Goal: Information Seeking & Learning: Learn about a topic

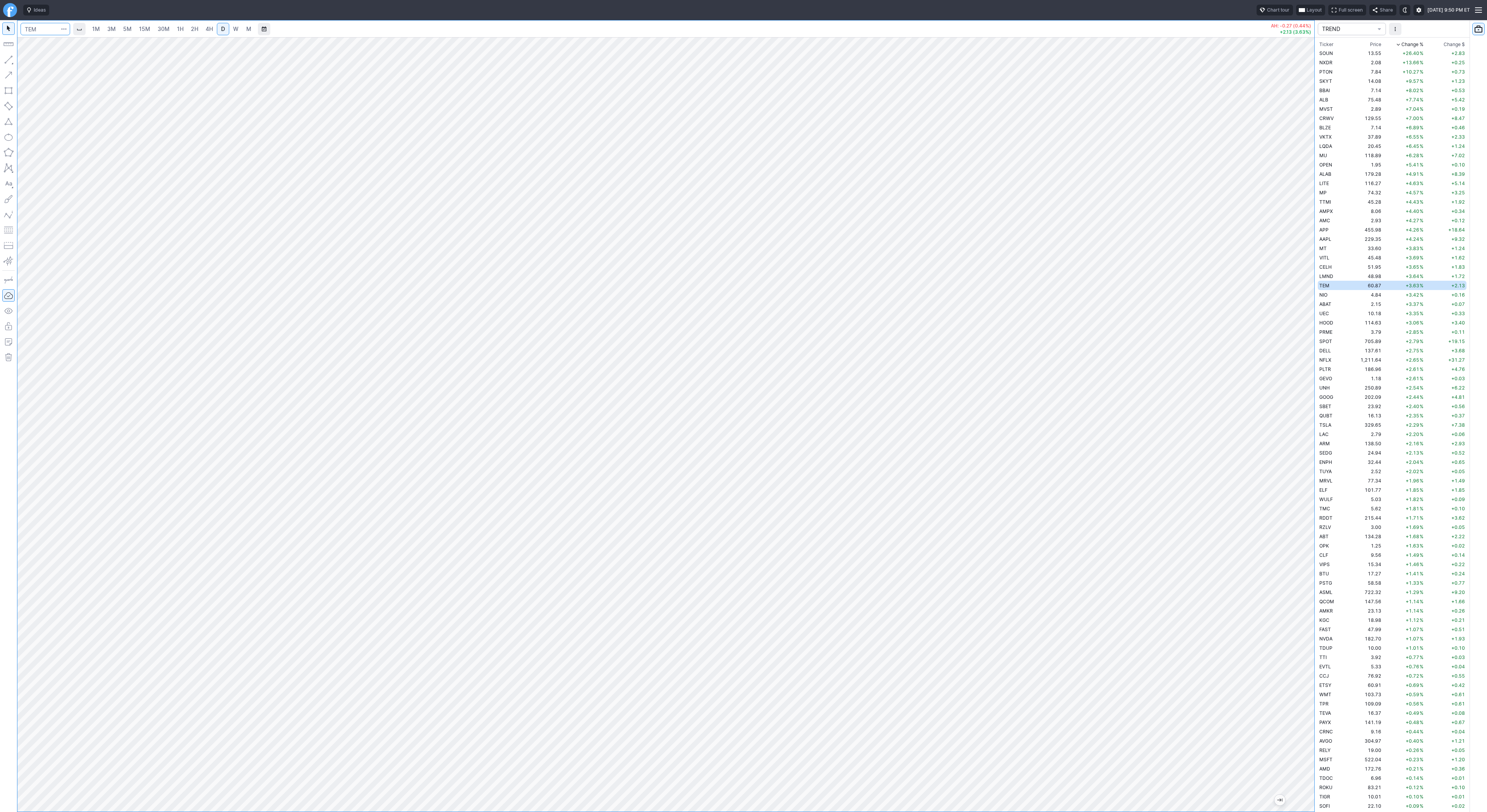
click at [30, 24] on input "Search" at bounding box center [45, 29] width 49 height 13
type input "coin"
click at [195, 27] on span "2H" at bounding box center [194, 29] width 7 height 6
click at [28, 60] on button "Line" at bounding box center [41, 62] width 45 height 11
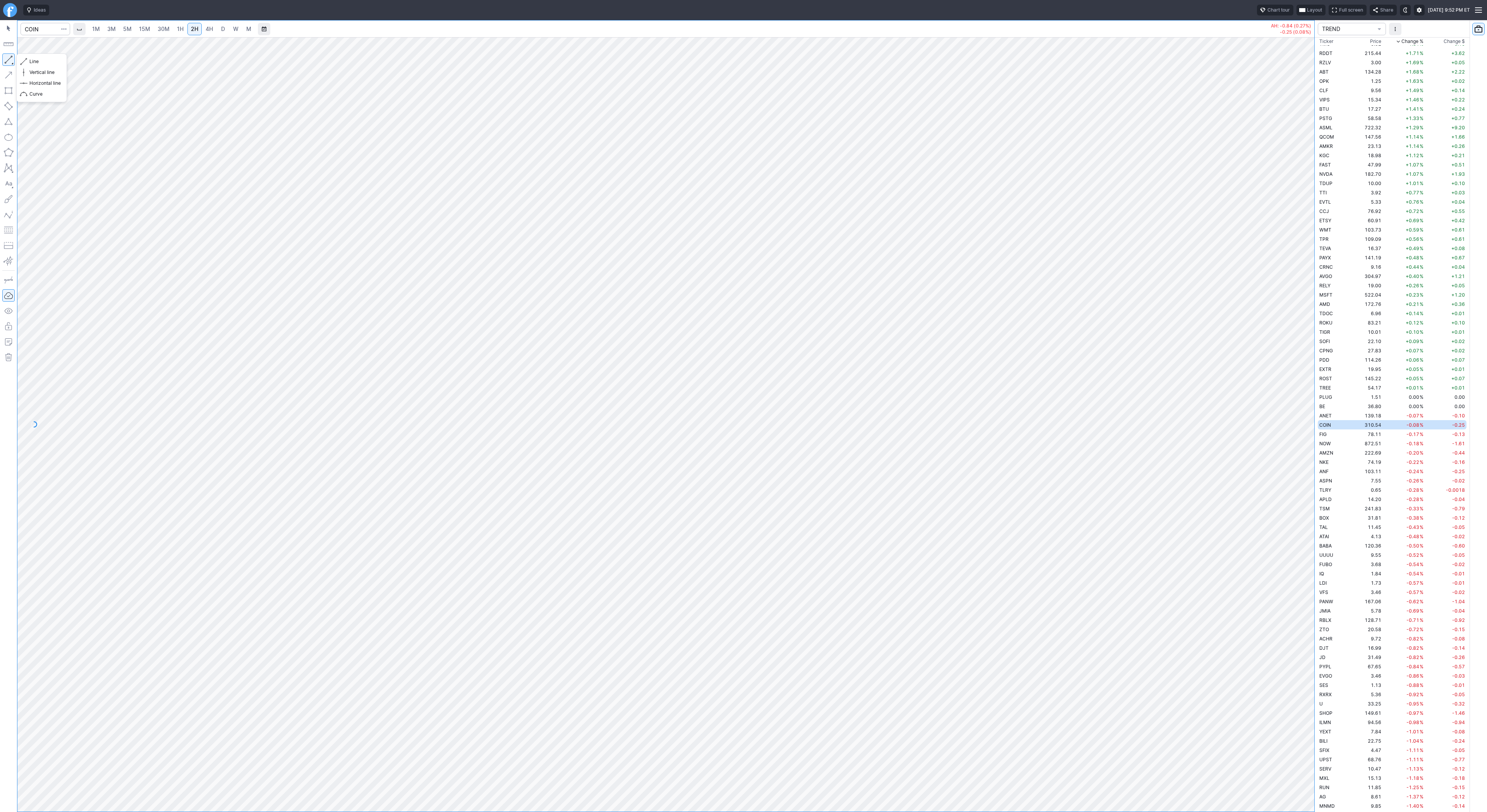
click at [11, 59] on button "button" at bounding box center [9, 59] width 13 height 13
click at [32, 61] on span "Line" at bounding box center [45, 62] width 31 height 8
click at [27, 62] on button "Line" at bounding box center [41, 62] width 45 height 11
click at [211, 30] on span "4H" at bounding box center [209, 29] width 7 height 6
click at [34, 59] on span "Line" at bounding box center [45, 62] width 31 height 8
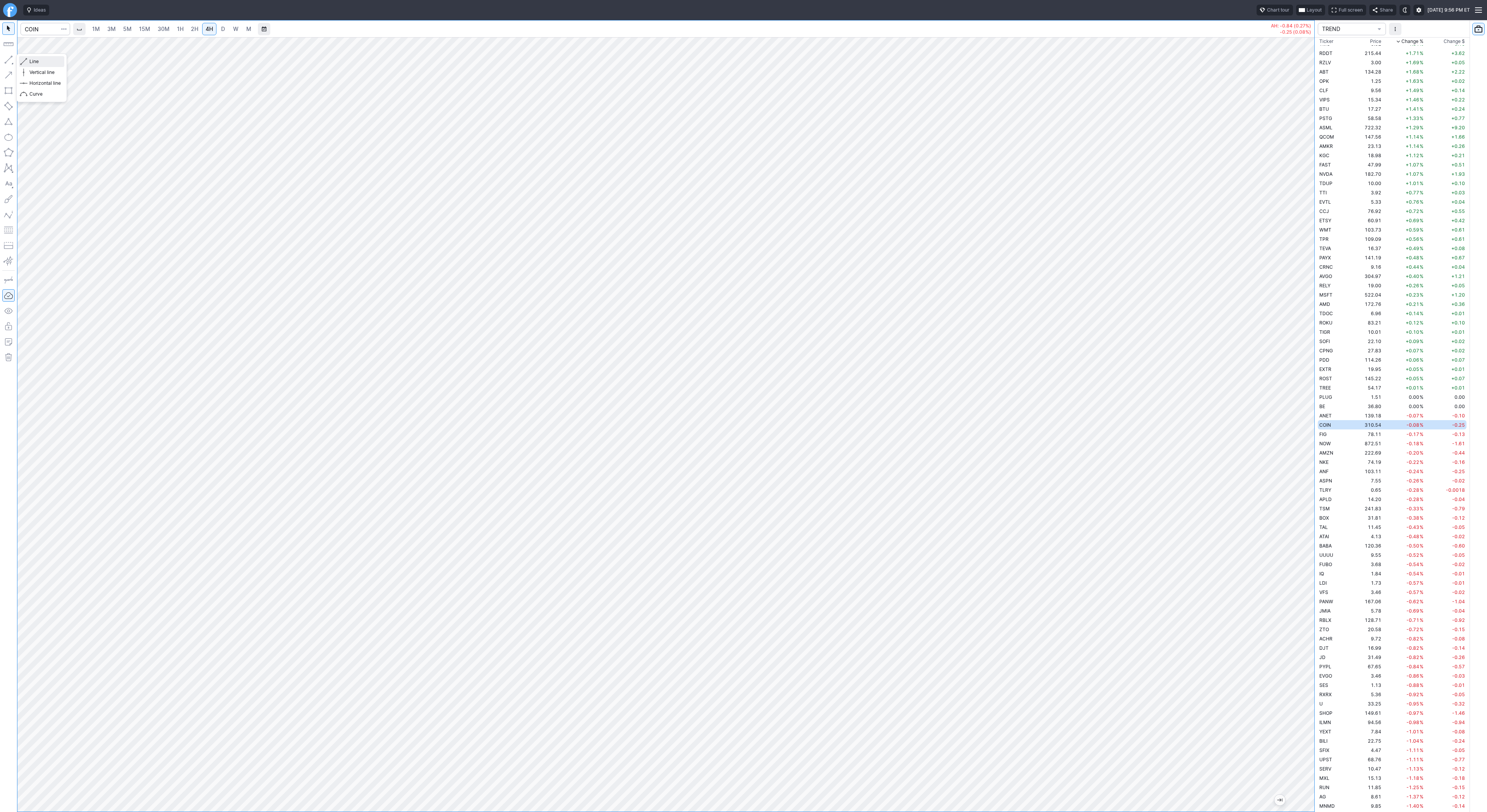
click at [41, 60] on span "Line" at bounding box center [45, 62] width 31 height 8
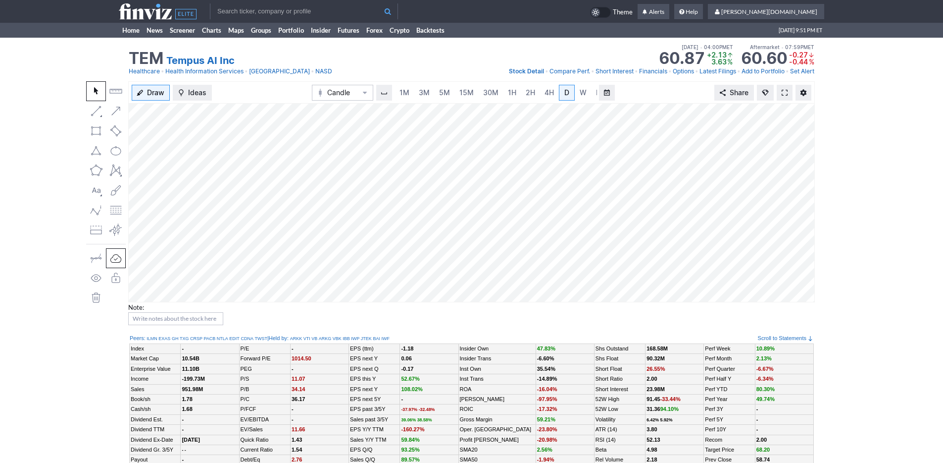
scroll to position [0, 10]
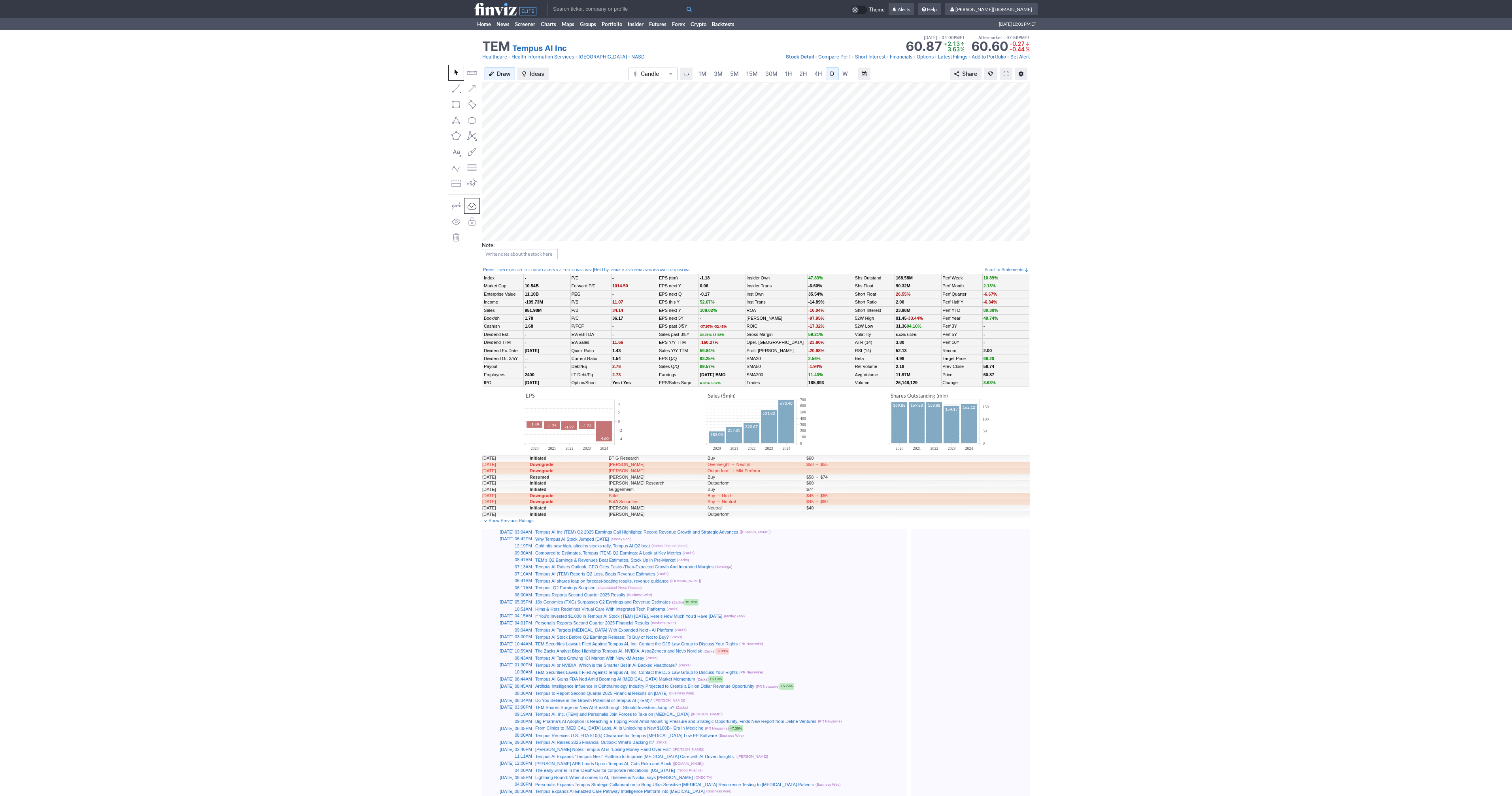
scroll to position [0, 8]
